Goal: Transaction & Acquisition: Purchase product/service

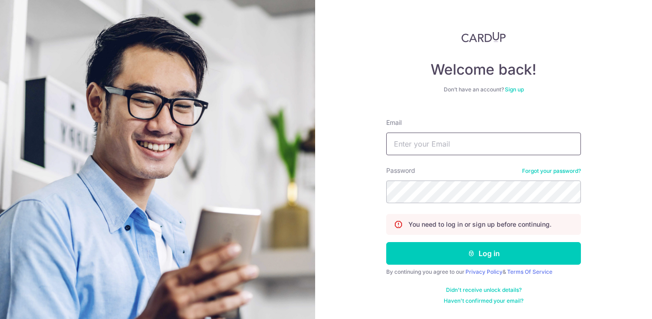
click at [416, 146] on input "Email" at bounding box center [483, 144] width 195 height 23
type input "[EMAIL_ADDRESS][DOMAIN_NAME]"
click at [386, 242] on button "Log in" at bounding box center [483, 253] width 195 height 23
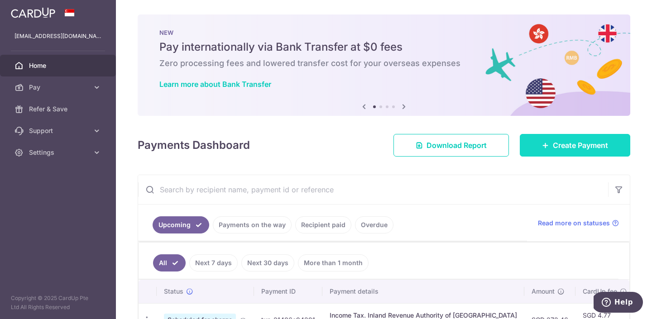
click at [554, 148] on span "Create Payment" at bounding box center [580, 145] width 55 height 11
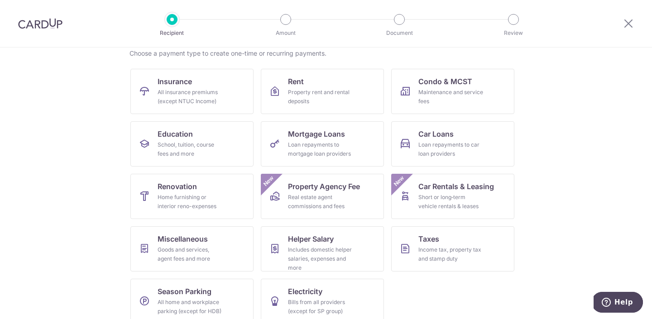
scroll to position [86, 0]
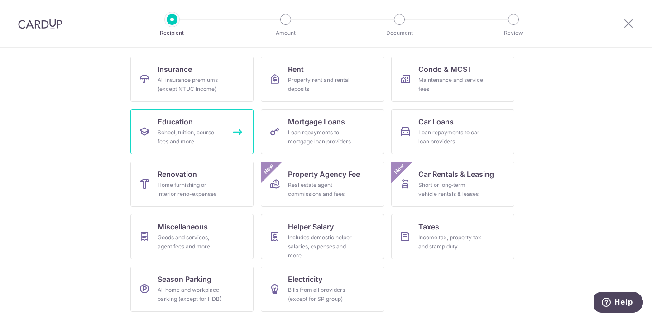
click at [232, 132] on link "Education School, tuition, course fees and more" at bounding box center [191, 131] width 123 height 45
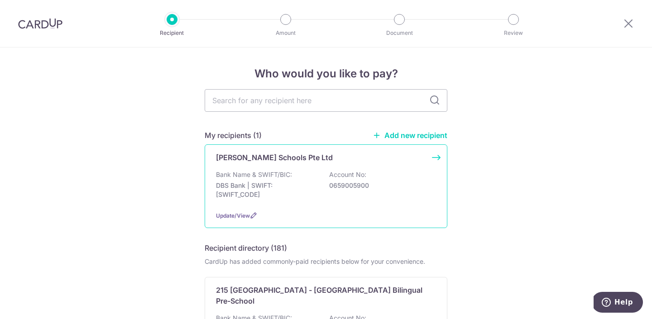
click at [283, 160] on p "Lorna Whiston Schools Pte Ltd" at bounding box center [274, 157] width 117 height 11
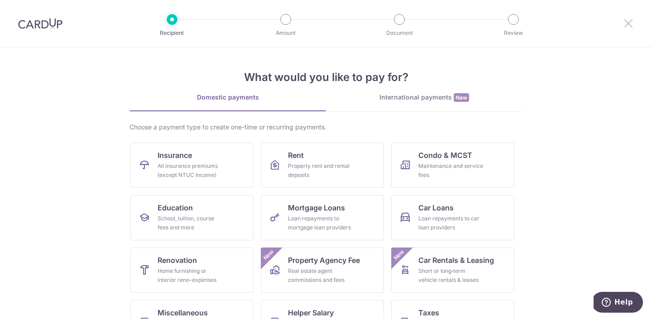
click at [629, 20] on icon at bounding box center [628, 23] width 11 height 11
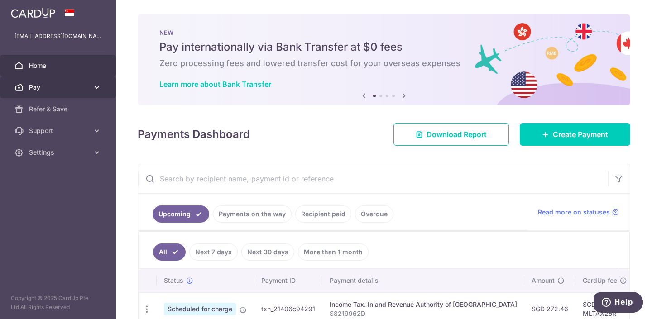
click at [96, 88] on icon at bounding box center [96, 87] width 9 height 9
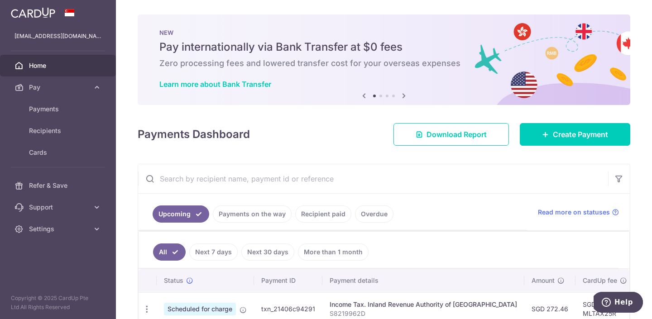
scroll to position [12, 0]
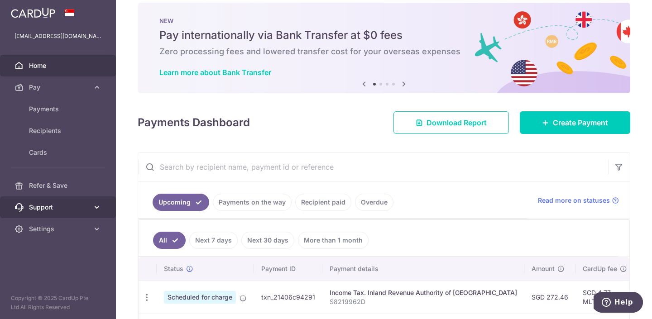
click at [48, 210] on span "Support" at bounding box center [59, 207] width 60 height 9
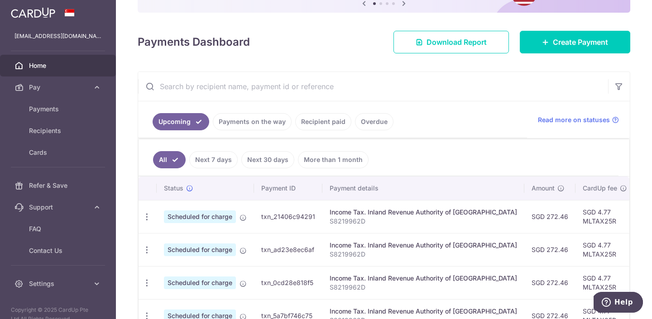
scroll to position [183, 0]
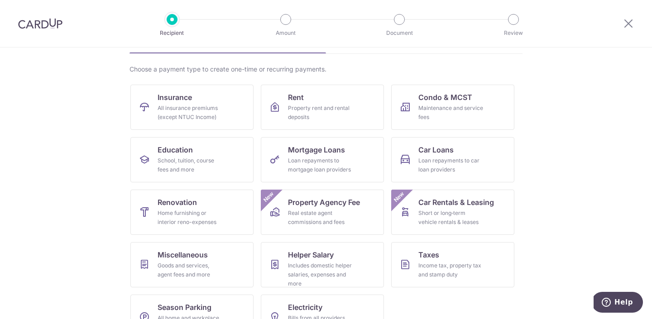
scroll to position [114, 0]
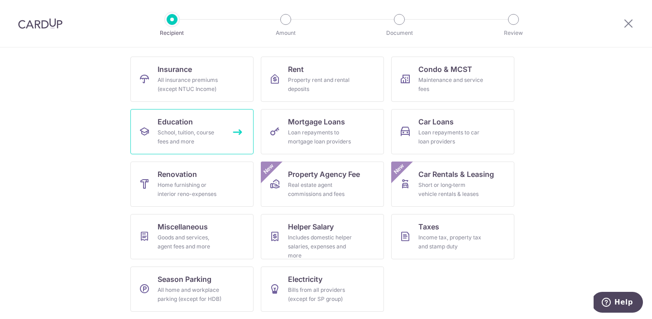
click at [199, 140] on div "School, tuition, course fees and more" at bounding box center [189, 137] width 65 height 18
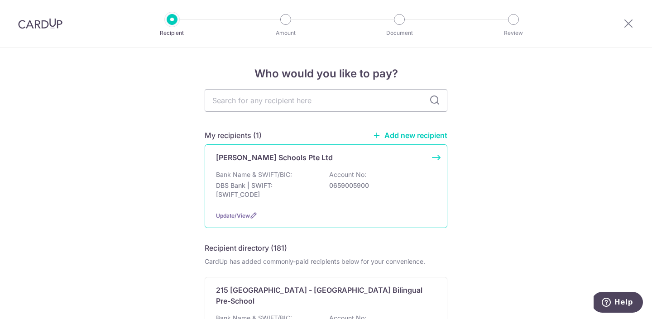
click at [334, 181] on p "0659005900" at bounding box center [379, 185] width 101 height 9
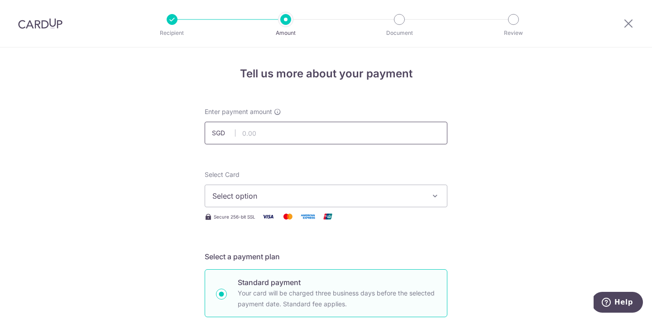
click at [258, 136] on input "text" at bounding box center [326, 133] width 243 height 23
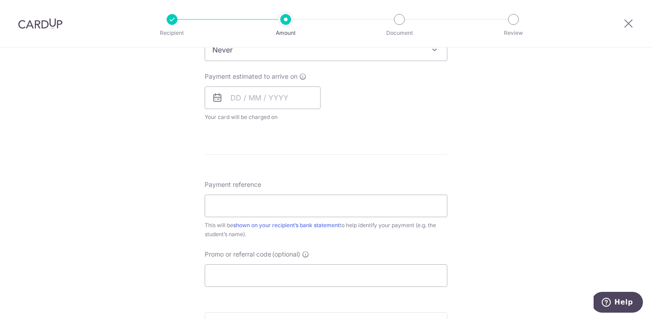
scroll to position [393, 0]
click at [245, 274] on input "Promo or referral code (optional)" at bounding box center [326, 274] width 243 height 23
paste input "OCBC90NV"
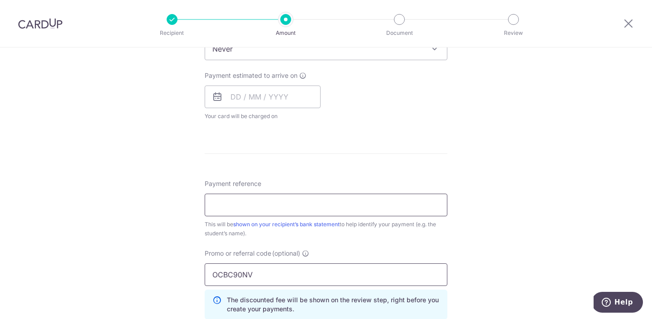
type input "OCBC90NV"
click at [239, 205] on input "Payment reference" at bounding box center [326, 205] width 243 height 23
click at [136, 179] on div "Tell us more about your payment Enter payment amount SGD Select Card Select opt…" at bounding box center [326, 84] width 652 height 859
click at [258, 200] on input "Payment reference" at bounding box center [326, 205] width 243 height 23
paste input "INV-62-000901"
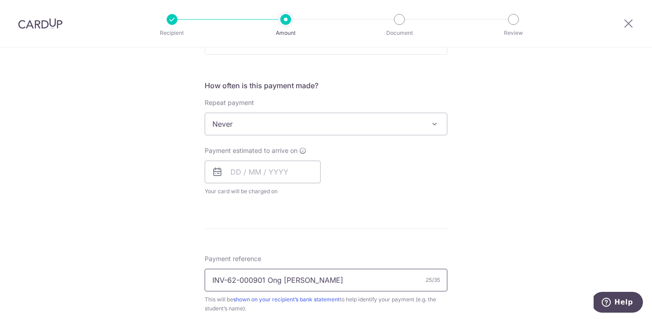
scroll to position [317, 0]
type input "INV-62-000901 Ong Yu Kang"
click at [168, 125] on div "Tell us more about your payment Enter payment amount SGD Select Card Select opt…" at bounding box center [326, 159] width 652 height 859
click at [246, 171] on input "text" at bounding box center [263, 172] width 116 height 23
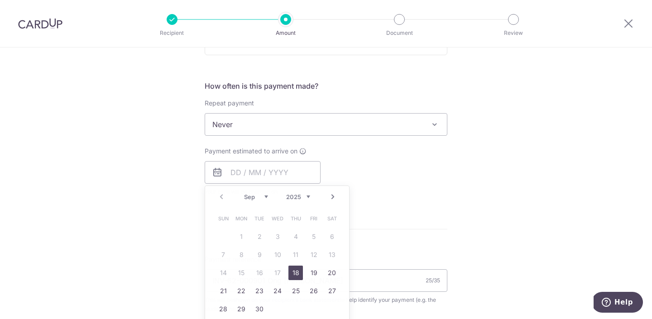
click at [427, 162] on div "Payment estimated to arrive on Prev Next Sep Oct Nov Dec 2025 2026 2027 2028 20…" at bounding box center [325, 172] width 253 height 50
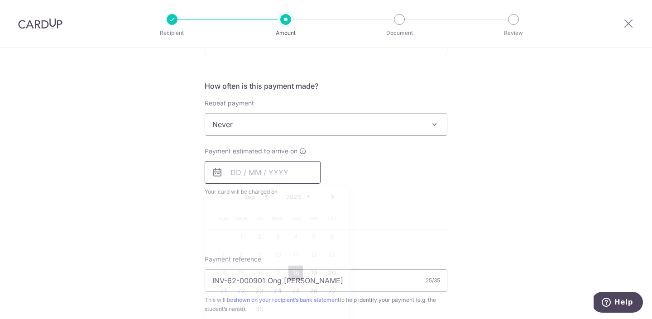
click at [294, 171] on input "text" at bounding box center [263, 172] width 116 height 23
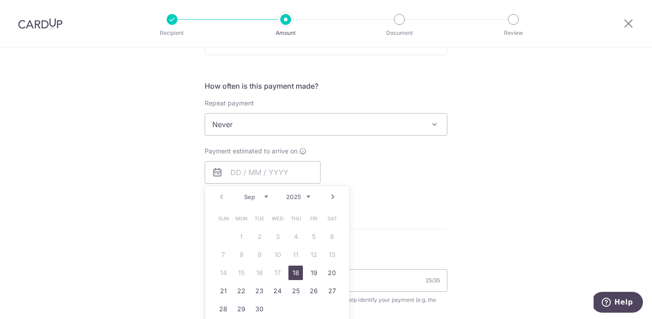
click at [298, 271] on link "18" at bounding box center [295, 273] width 14 height 14
type input "18/09/2025"
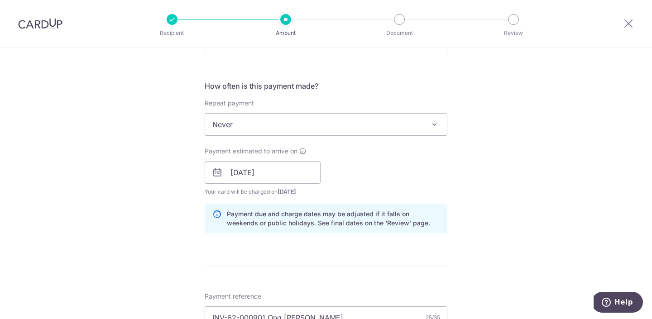
click at [399, 176] on div "Payment estimated to arrive on 18/09/2025 Prev Next Sep Oct Nov Dec 2025 2026 2…" at bounding box center [325, 172] width 253 height 50
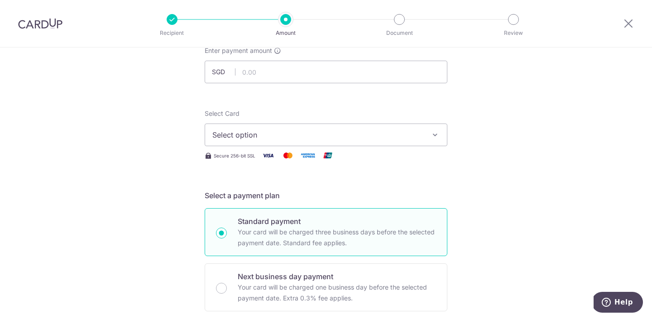
scroll to position [58, 0]
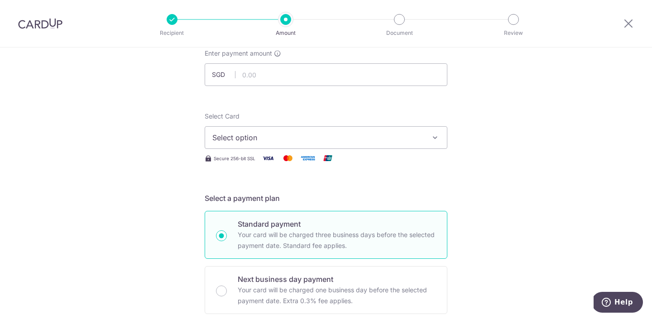
click at [371, 140] on span "Select option" at bounding box center [317, 137] width 211 height 11
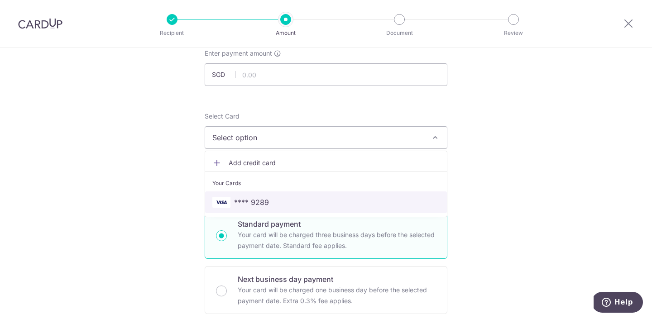
click at [263, 203] on span "**** 9289" at bounding box center [251, 202] width 35 height 11
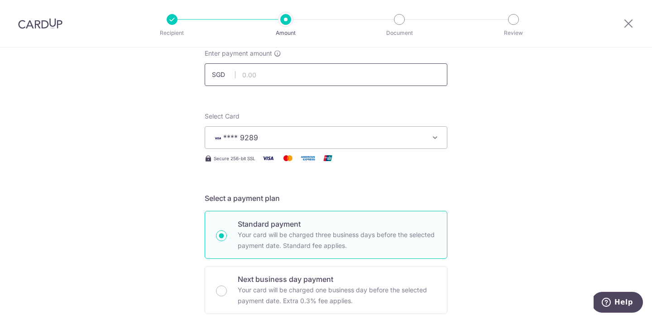
click at [280, 73] on input "text" at bounding box center [326, 74] width 243 height 23
click at [262, 71] on input "text" at bounding box center [326, 74] width 243 height 23
type input "1,090.00"
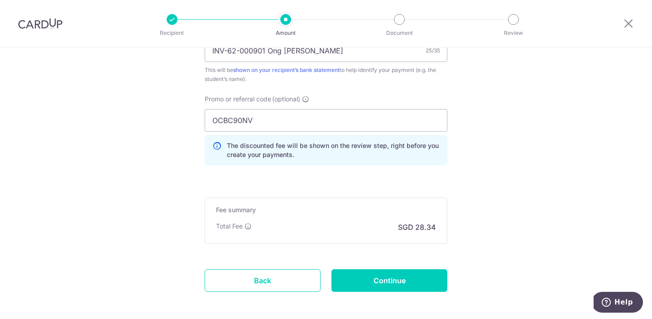
scroll to position [590, 0]
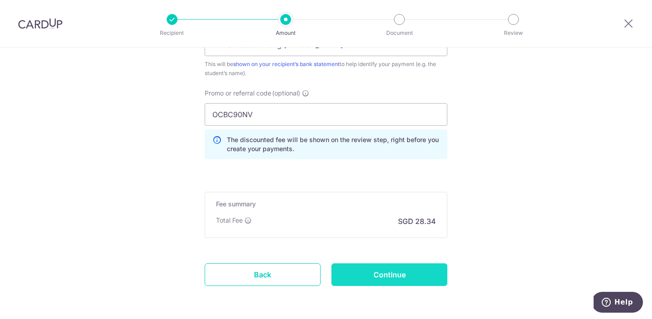
click at [408, 276] on input "Continue" at bounding box center [389, 274] width 116 height 23
type input "Create Schedule"
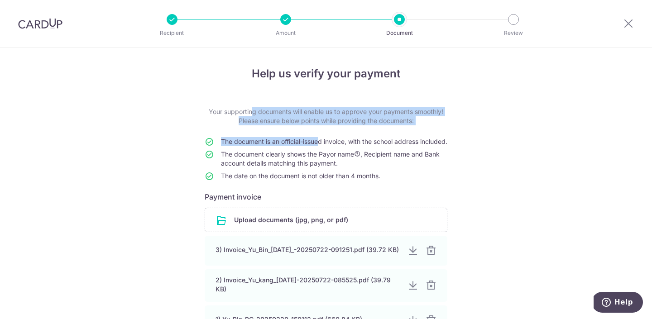
drag, startPoint x: 224, startPoint y: 112, endPoint x: 317, endPoint y: 142, distance: 97.5
click at [317, 142] on form "Your supporting documents will enable us to approve your payments smoothly! Ple…" at bounding box center [326, 247] width 243 height 281
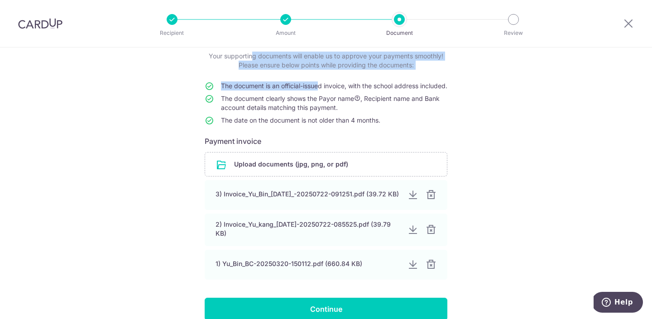
scroll to position [57, 0]
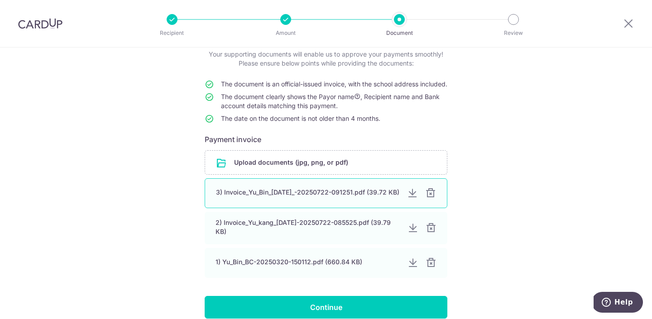
click at [430, 199] on div at bounding box center [430, 193] width 11 height 11
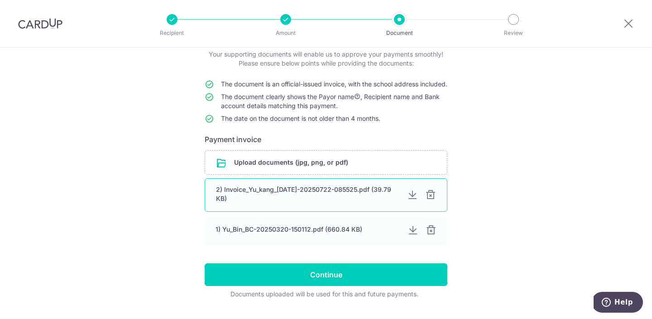
click at [430, 200] on div at bounding box center [430, 195] width 11 height 11
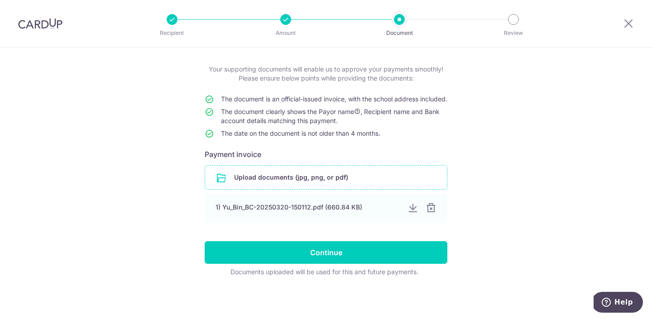
click at [277, 174] on input "file" at bounding box center [326, 178] width 242 height 24
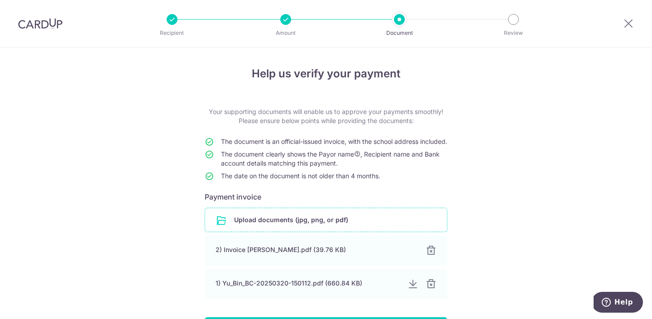
scroll to position [85, 0]
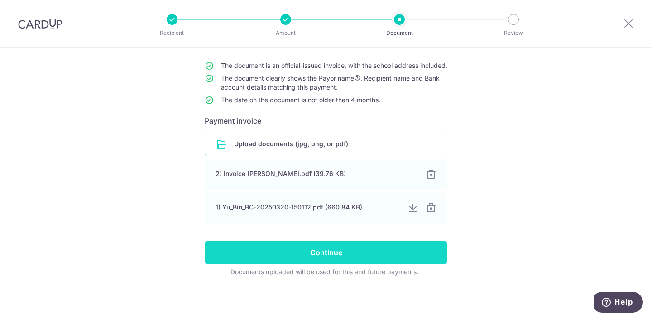
click at [328, 252] on input "Continue" at bounding box center [326, 252] width 243 height 23
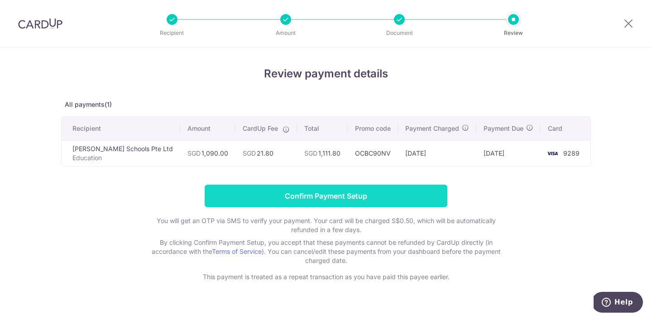
click at [360, 192] on input "Confirm Payment Setup" at bounding box center [326, 196] width 243 height 23
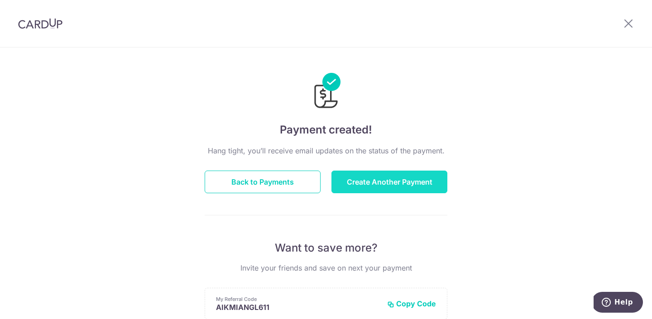
click at [374, 176] on button "Create Another Payment" at bounding box center [389, 182] width 116 height 23
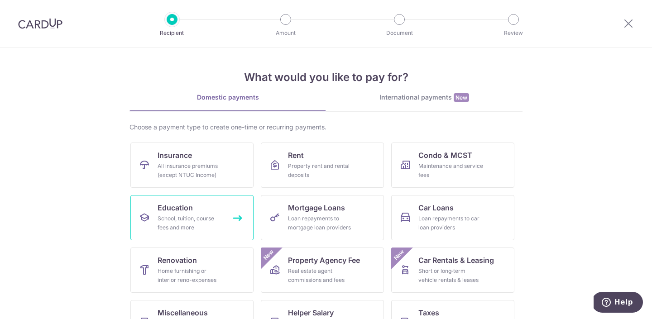
click at [191, 217] on div "School, tuition, course fees and more" at bounding box center [189, 223] width 65 height 18
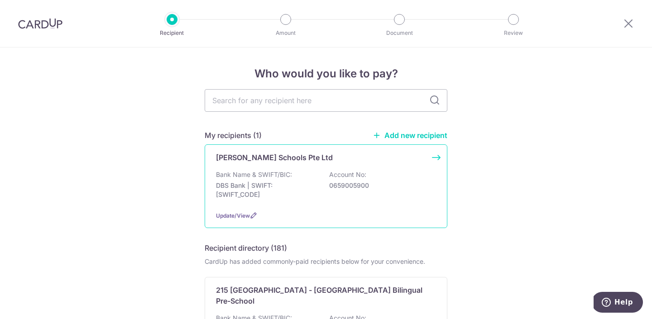
click at [278, 163] on div "[PERSON_NAME] Schools Pte Ltd Bank Name & SWIFT/BIC: DBS Bank | SWIFT: [SWIFT_C…" at bounding box center [326, 186] width 243 height 84
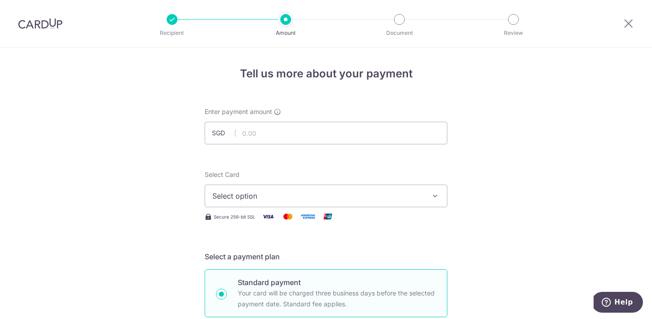
click at [258, 197] on span "Select option" at bounding box center [317, 196] width 211 height 11
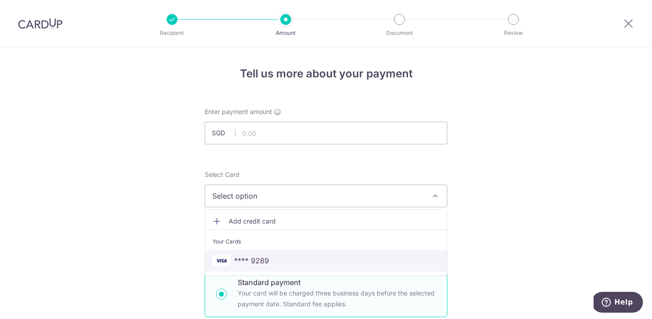
click at [261, 258] on span "**** 9289" at bounding box center [251, 260] width 35 height 11
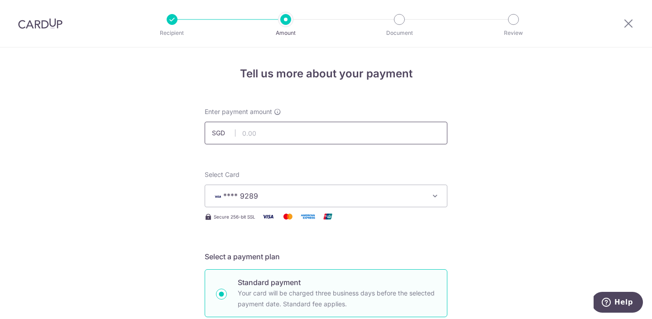
click at [267, 133] on input "text" at bounding box center [326, 133] width 243 height 23
paste input "INV-62-000"
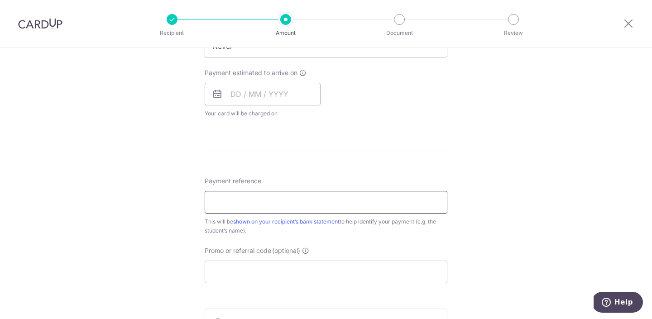
scroll to position [403, 0]
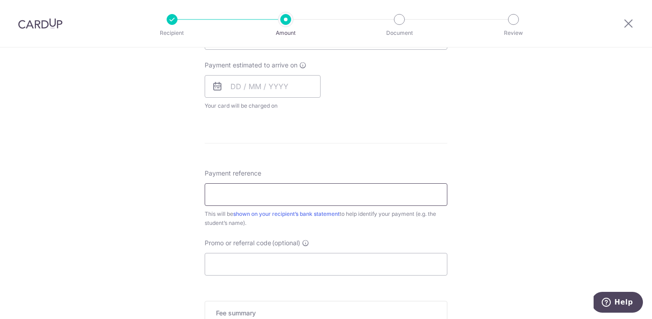
click at [255, 201] on input "Payment reference" at bounding box center [326, 194] width 243 height 23
type input "62.00"
paste input "INV-62-000942"
type input "INV-62-000942 [PERSON_NAME]"
click at [240, 87] on input "text" at bounding box center [263, 86] width 116 height 23
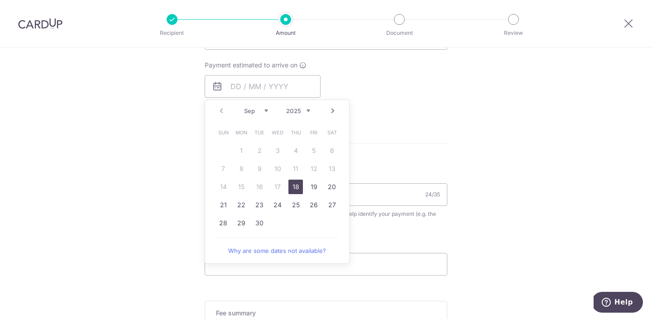
click at [297, 186] on link "18" at bounding box center [295, 187] width 14 height 14
type input "[DATE]"
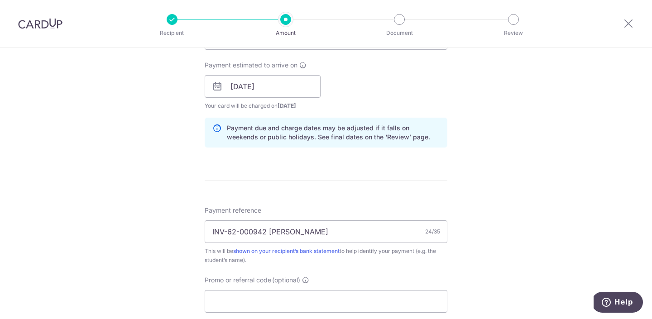
click at [297, 186] on form "Enter payment amount SGD 62.00 62.00 Select Card **** 9289 Add credit card Your…" at bounding box center [326, 99] width 243 height 791
click at [300, 177] on form "Enter payment amount SGD 62.00 62.00 Select Card **** 9289 Add credit card Your…" at bounding box center [326, 99] width 243 height 791
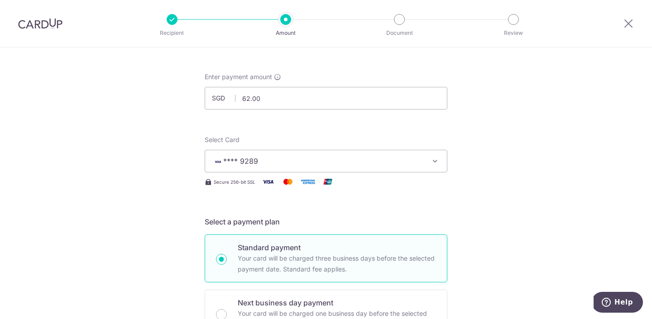
scroll to position [34, 0]
drag, startPoint x: 270, startPoint y: 99, endPoint x: 229, endPoint y: 99, distance: 41.6
click at [229, 99] on div "SGD 62.00 62.00" at bounding box center [326, 99] width 243 height 23
type input "6"
paste input "$1,278.80"
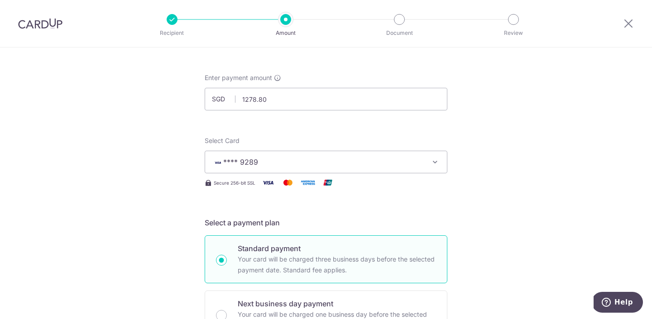
type input "1,278.80"
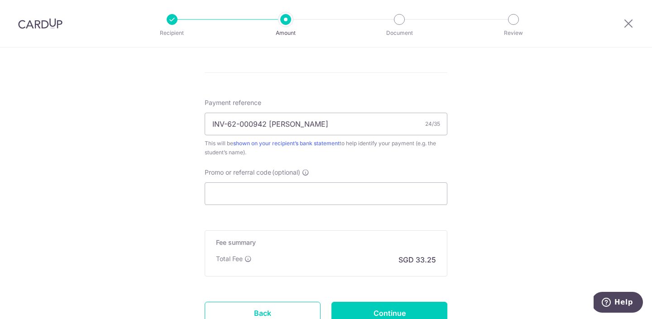
scroll to position [514, 0]
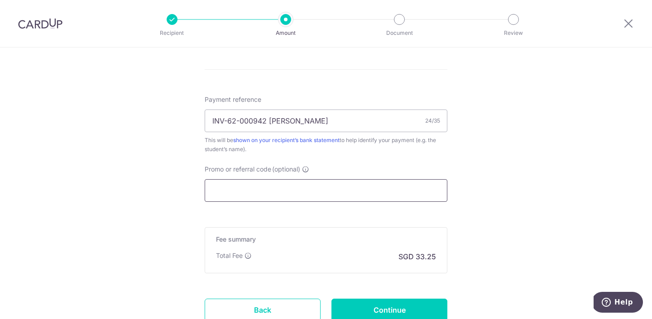
click at [240, 188] on input "Promo or referral code (optional)" at bounding box center [326, 190] width 243 height 23
paste input "OCBC90NV"
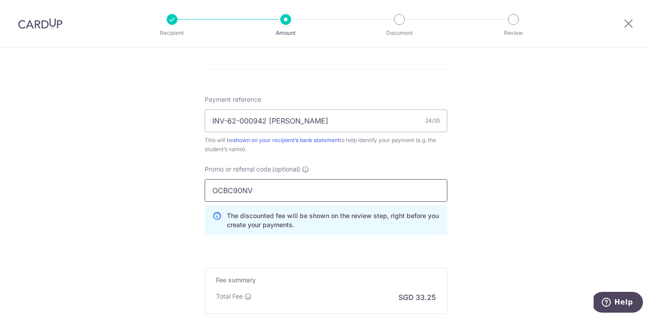
type input "OCBC90NV"
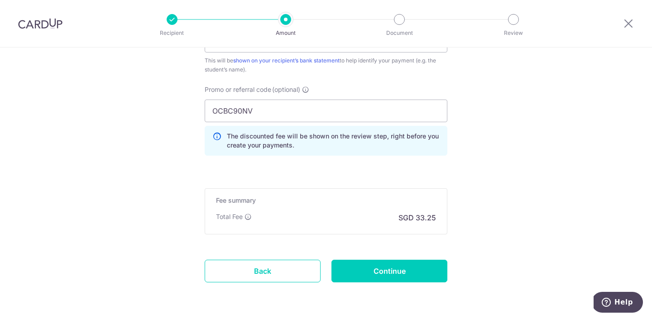
scroll to position [617, 0]
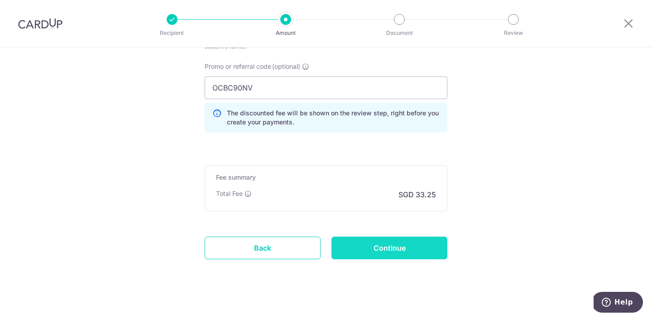
click at [364, 253] on input "Continue" at bounding box center [389, 248] width 116 height 23
type input "Create Schedule"
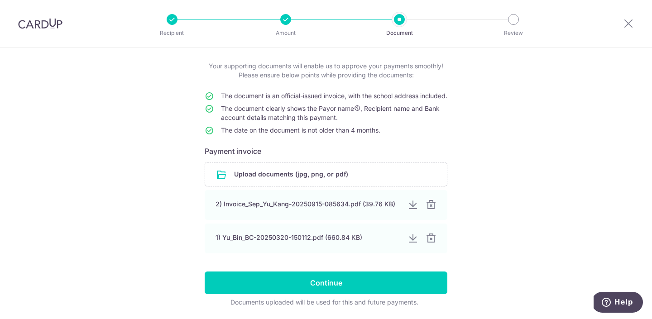
scroll to position [48, 0]
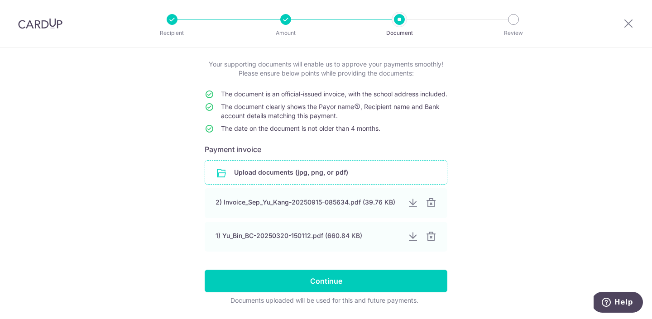
click at [296, 182] on input "file" at bounding box center [326, 173] width 242 height 24
click at [286, 184] on input "file" at bounding box center [326, 173] width 242 height 24
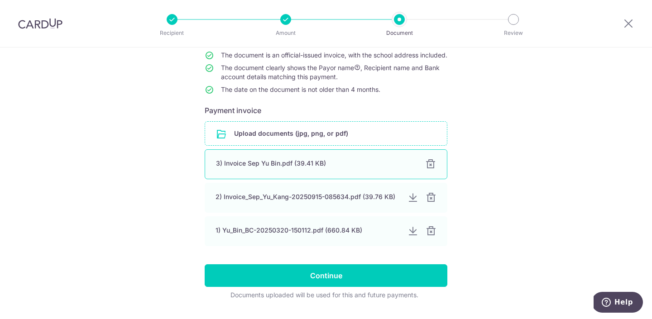
scroll to position [88, 0]
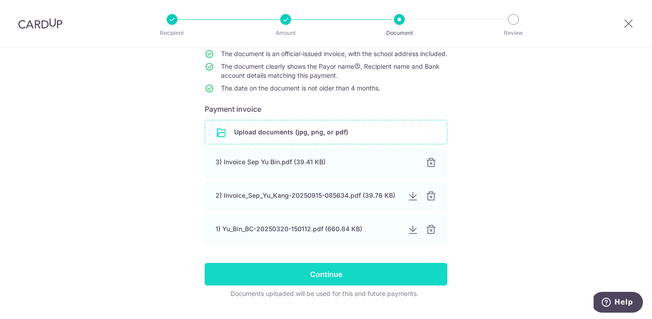
click at [341, 281] on input "Continue" at bounding box center [326, 274] width 243 height 23
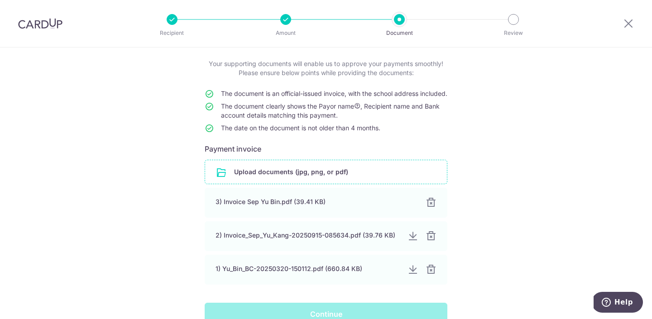
scroll to position [0, 0]
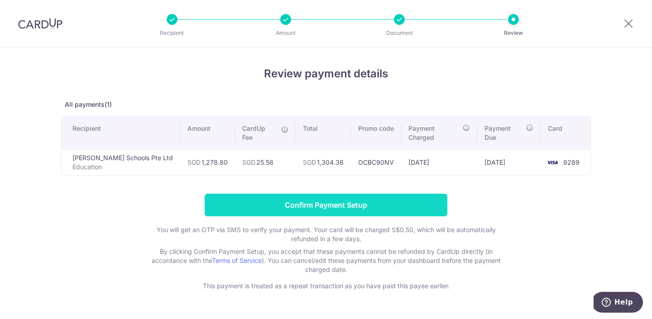
click at [328, 194] on input "Confirm Payment Setup" at bounding box center [326, 205] width 243 height 23
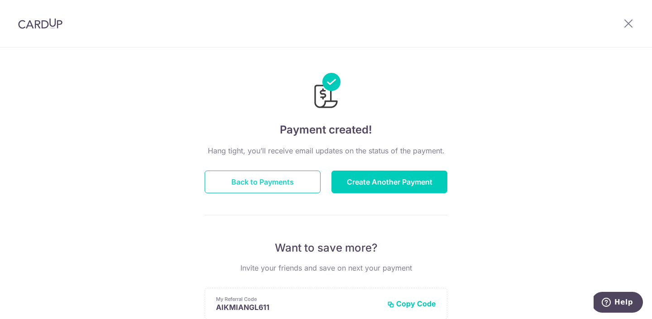
click at [279, 176] on button "Back to Payments" at bounding box center [263, 182] width 116 height 23
